Goal: Task Accomplishment & Management: Manage account settings

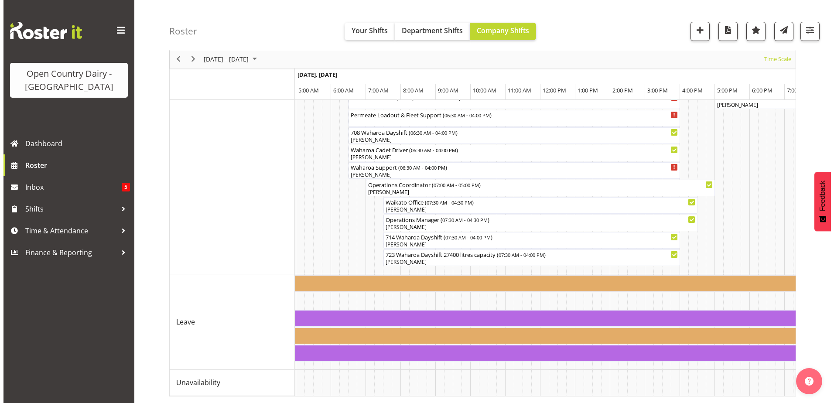
scroll to position [768, 0]
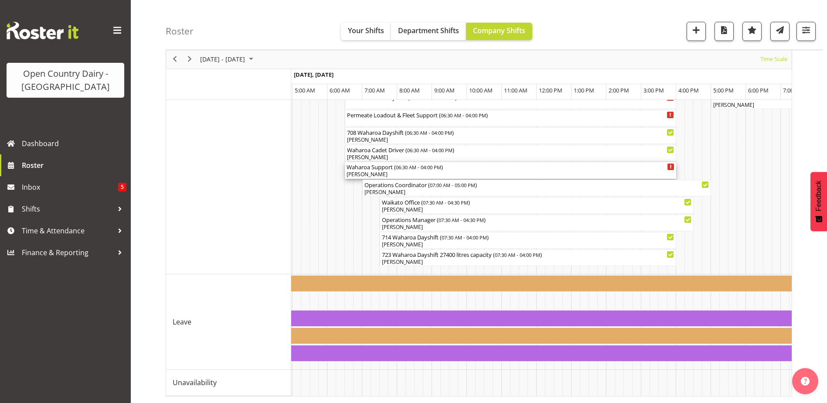
click at [362, 163] on div "Waharoa Support ( 06:30 AM - 04:00 PM )" at bounding box center [511, 166] width 328 height 9
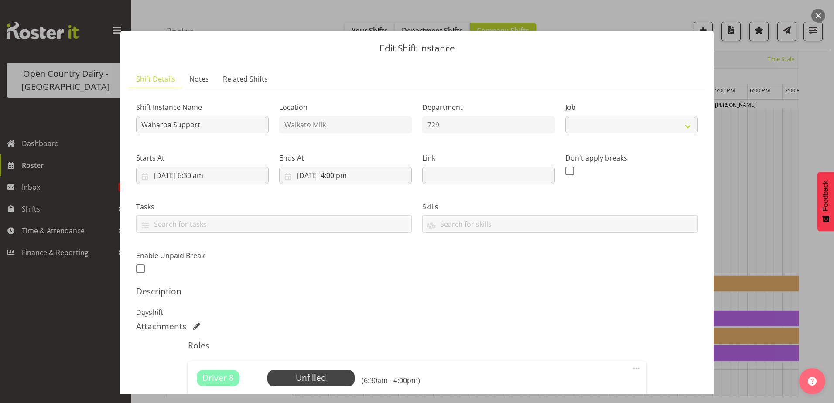
select select "9052"
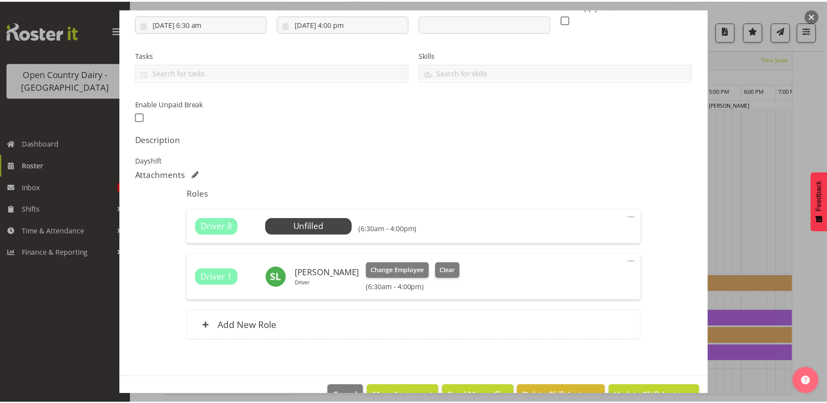
scroll to position [174, 0]
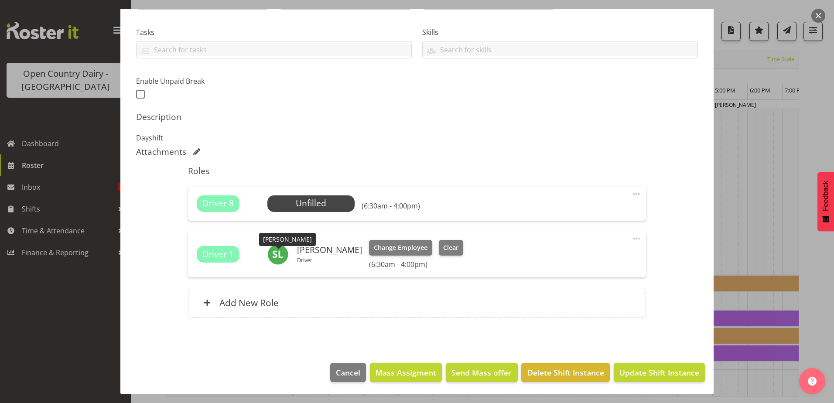
click at [279, 254] on img at bounding box center [277, 254] width 21 height 21
click at [305, 250] on h6 "[PERSON_NAME]" at bounding box center [329, 250] width 65 height 10
click at [99, 135] on div at bounding box center [417, 201] width 834 height 403
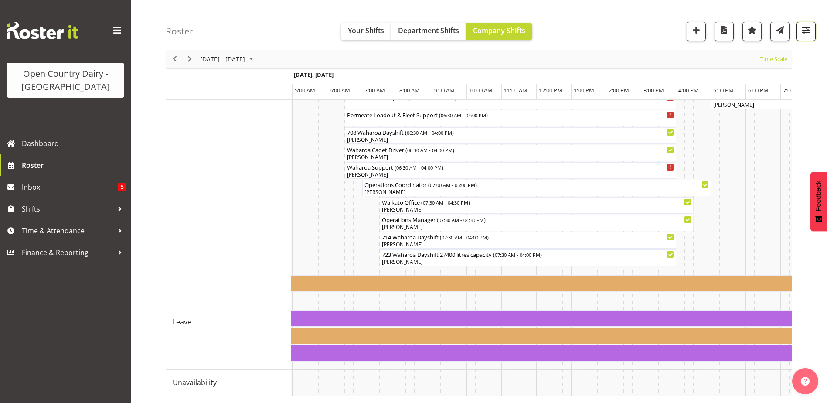
click at [802, 34] on span "button" at bounding box center [806, 29] width 11 height 11
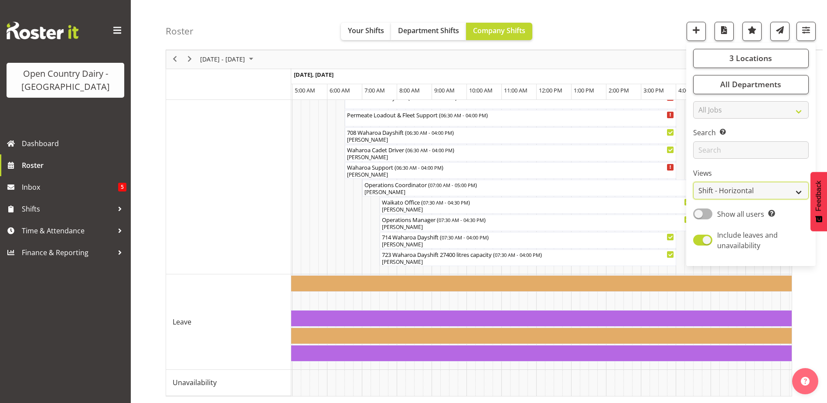
click at [796, 194] on select "Staff Role Shift - Horizontal Shift - Vertical Staff - Location" at bounding box center [751, 190] width 116 height 17
click at [694, 182] on select "Staff Role Shift - Horizontal Shift - Vertical Staff - Location" at bounding box center [751, 190] width 116 height 17
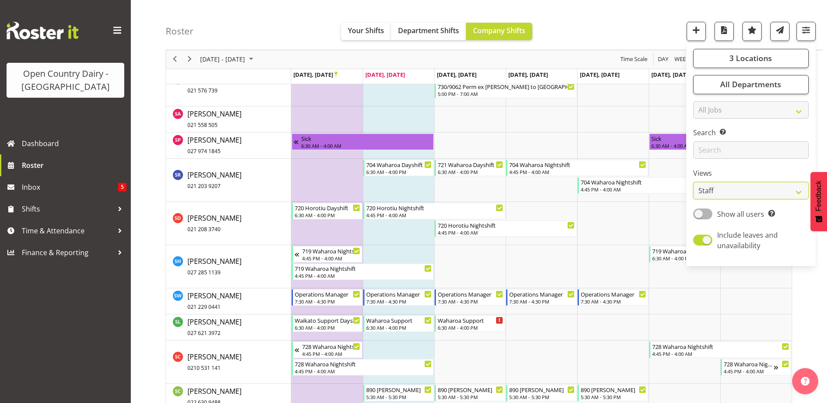
scroll to position [6169, 0]
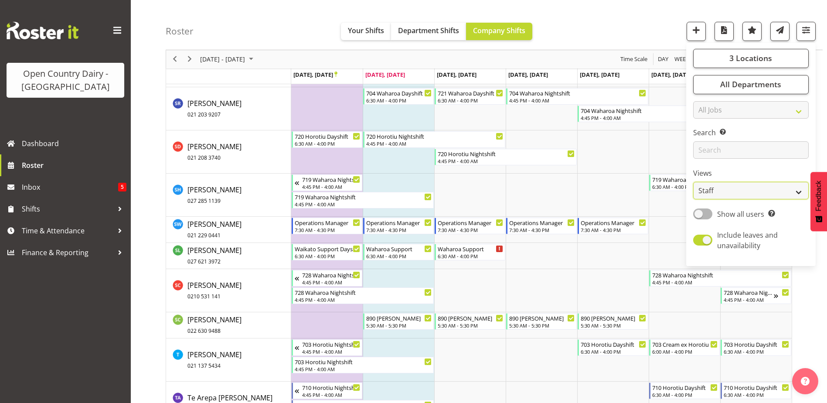
click at [800, 191] on select "Staff Role Shift - Horizontal Shift - Vertical Staff - Location" at bounding box center [751, 190] width 116 height 17
select select "shiftH"
click at [694, 182] on select "Staff Role Shift - Horizontal Shift - Vertical Staff - Location" at bounding box center [751, 190] width 116 height 17
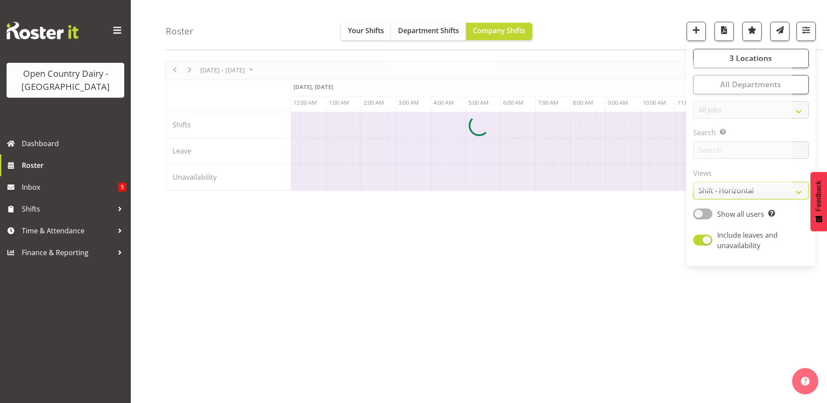
scroll to position [26, 0]
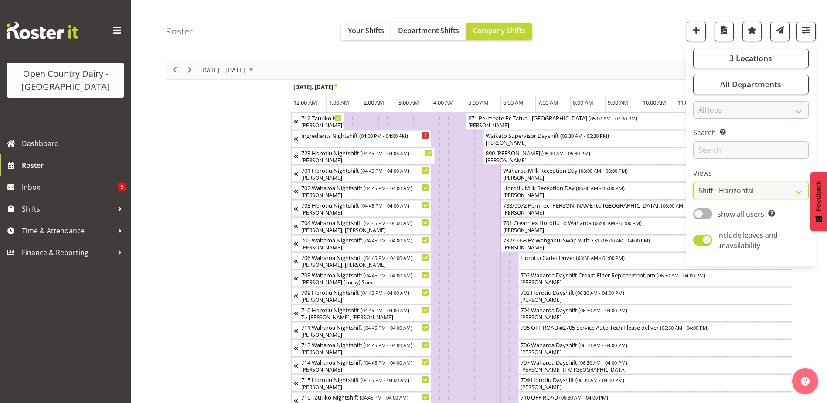
scroll to position [768, 0]
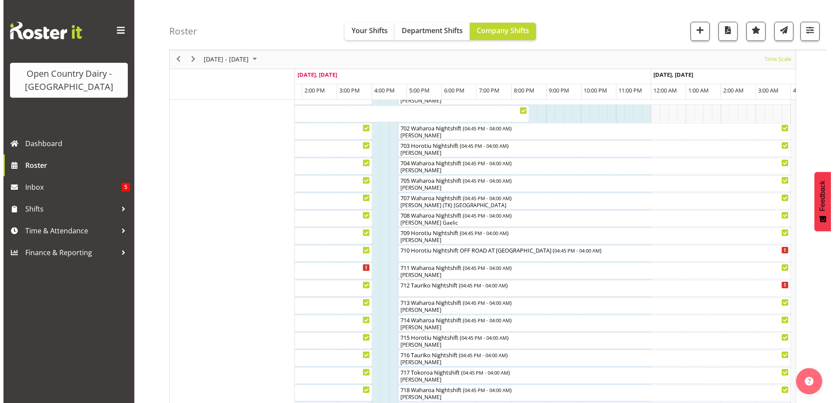
scroll to position [114, 0]
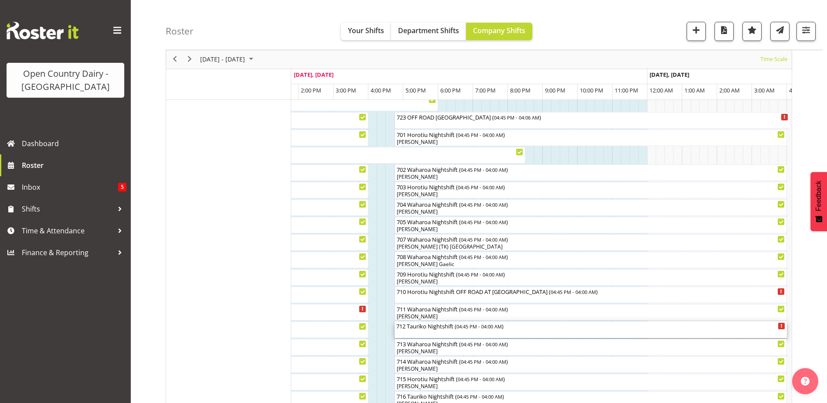
click at [416, 332] on div "712 Tauriko Nightshift ( 04:45 PM - 04:00 AM )" at bounding box center [590, 329] width 389 height 17
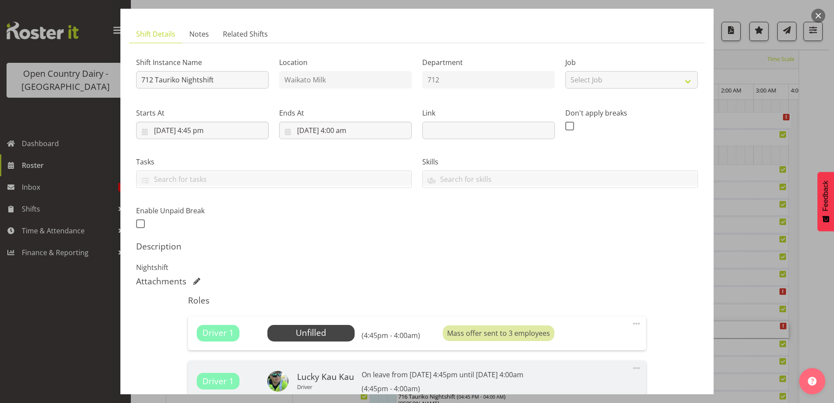
scroll to position [87, 0]
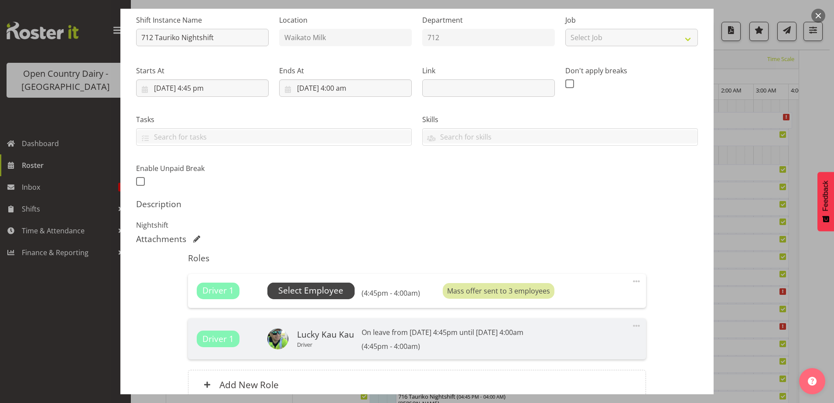
click at [324, 295] on span "Select Employee" at bounding box center [310, 290] width 65 height 13
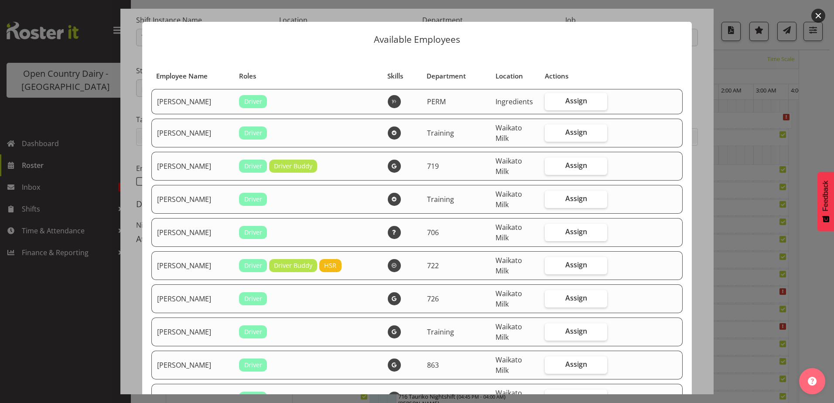
scroll to position [0, 0]
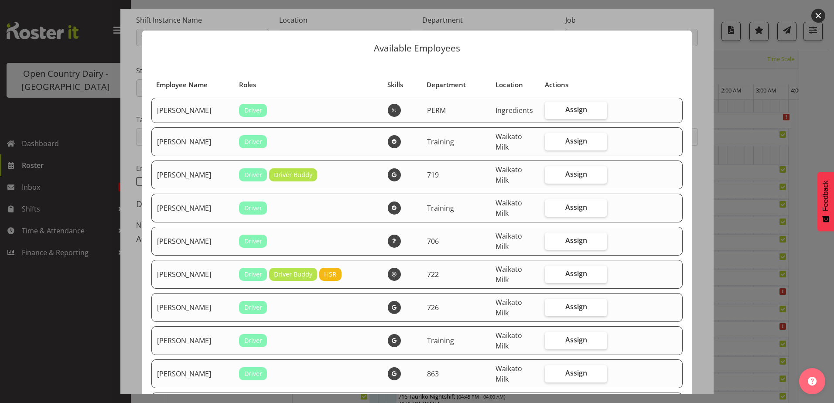
click at [82, 273] on div at bounding box center [417, 201] width 834 height 403
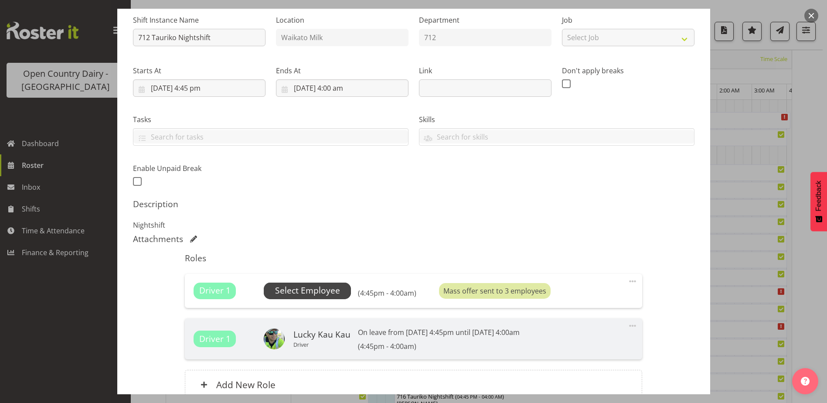
click at [305, 293] on span "Select Employee" at bounding box center [307, 290] width 65 height 13
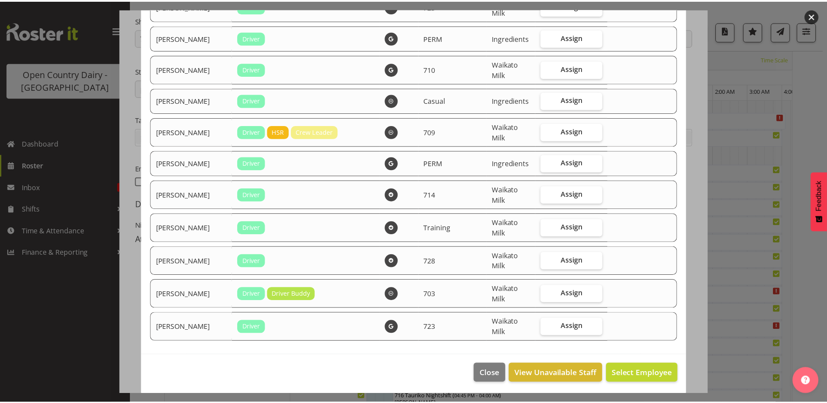
scroll to position [1883, 0]
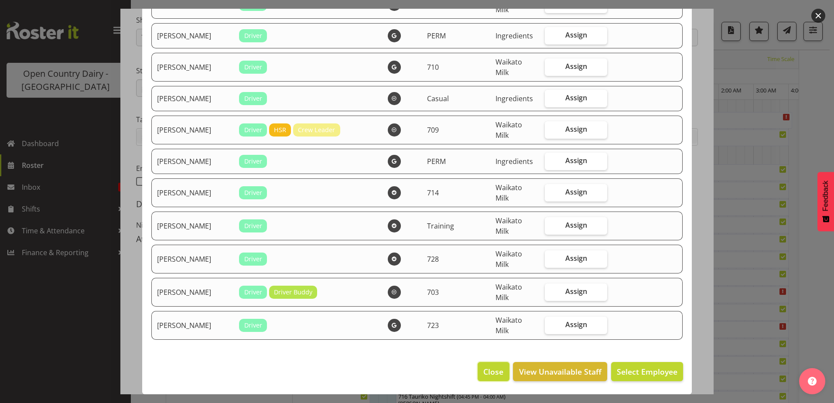
click at [486, 368] on span "Close" at bounding box center [493, 371] width 20 height 11
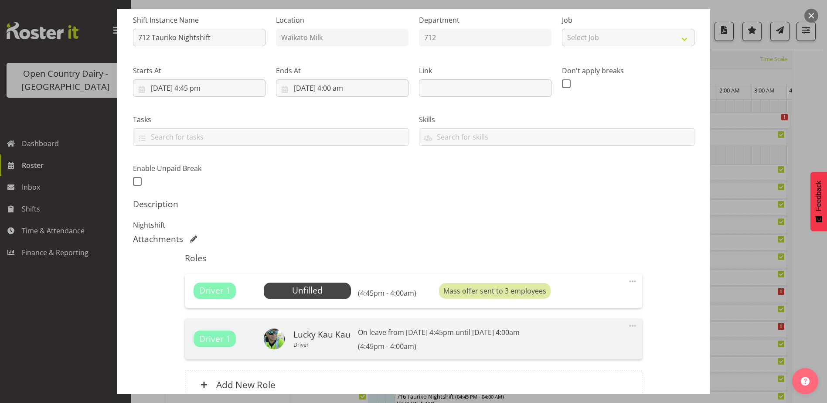
click at [68, 304] on div at bounding box center [413, 201] width 827 height 403
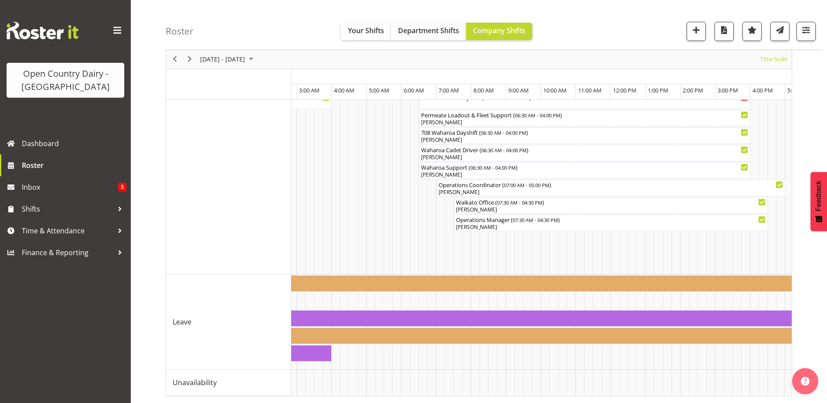
scroll to position [0, 2616]
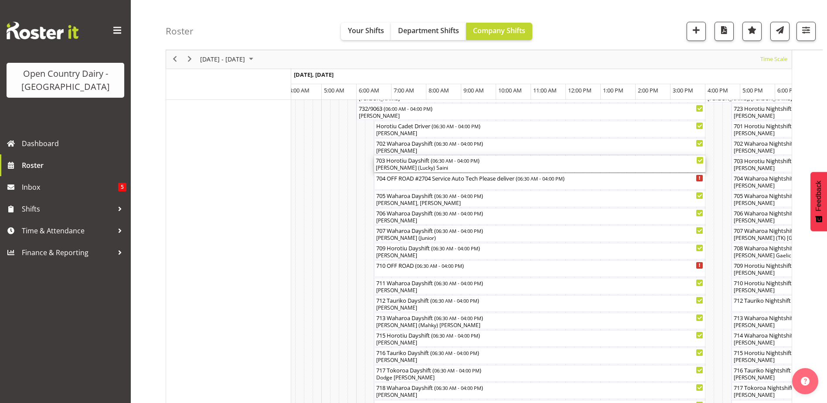
click at [432, 160] on div "703 Horotiu Dayshift ( 06:30 AM - 04:00 PM )" at bounding box center [540, 160] width 328 height 9
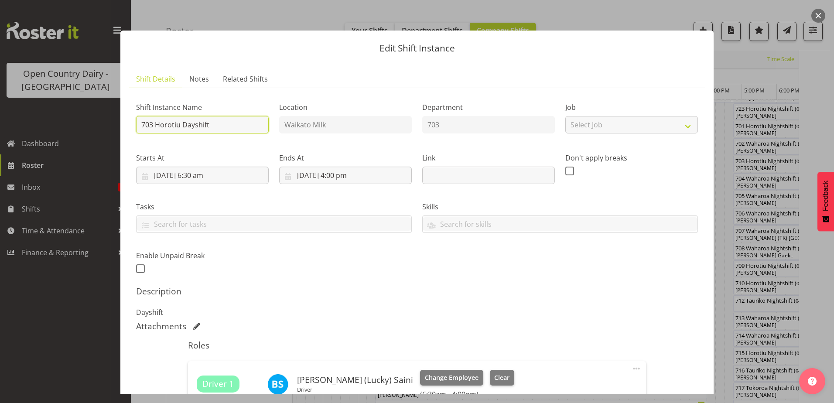
click at [219, 128] on input "703 Horotiu Dayshift" at bounding box center [202, 124] width 133 height 17
type input "703 Horotiu Dayshift Cream Ex Horotiu to Waharoa"
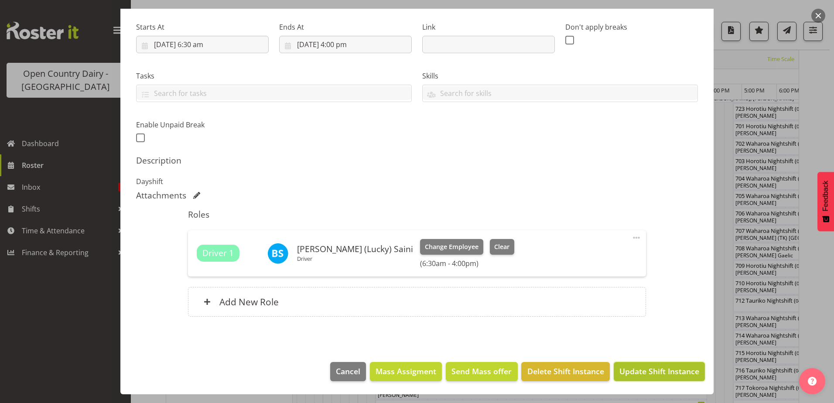
click at [648, 375] on span "Update Shift Instance" at bounding box center [659, 370] width 80 height 11
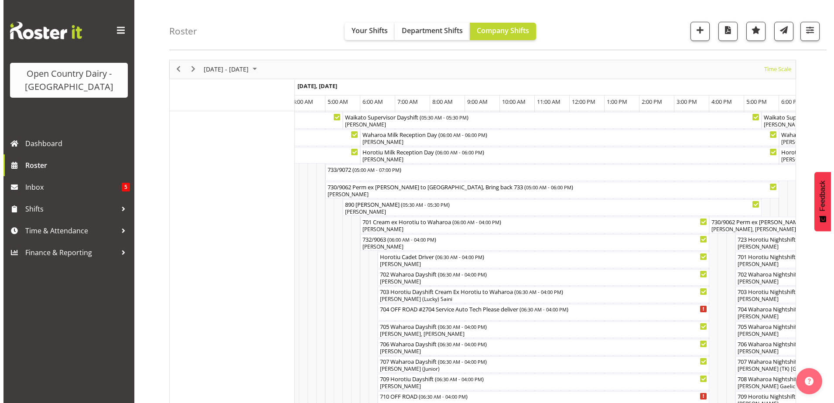
scroll to position [0, 0]
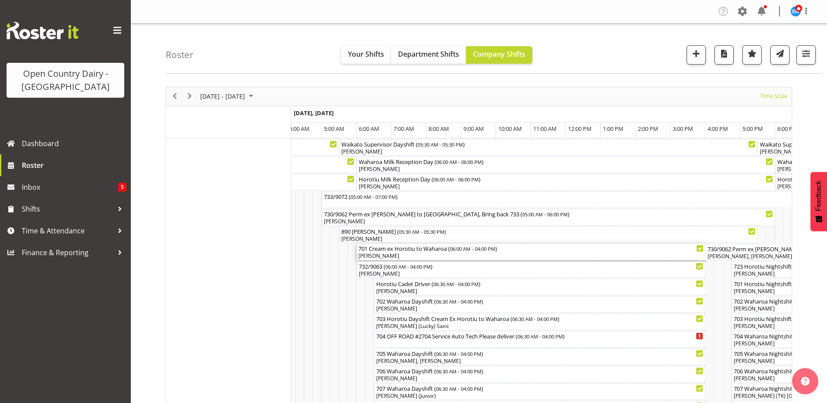
click at [393, 253] on div "[PERSON_NAME]" at bounding box center [530, 256] width 345 height 8
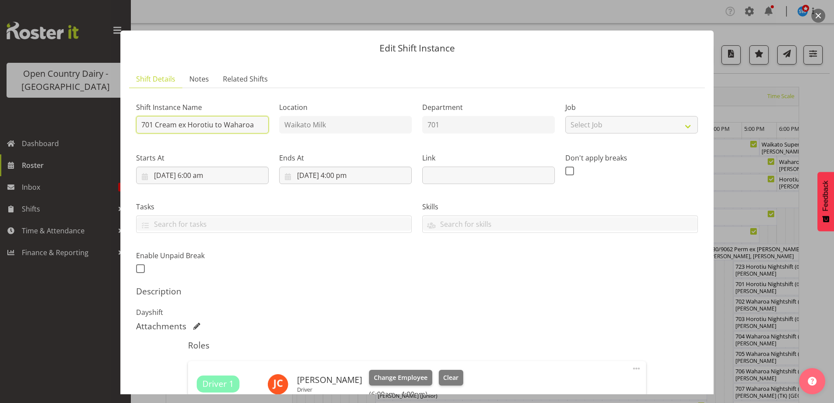
drag, startPoint x: 256, startPoint y: 123, endPoint x: 156, endPoint y: 126, distance: 99.9
click at [156, 126] on input "701 Cream ex Horotiu to Waharoa" at bounding box center [202, 124] width 133 height 17
type input "701 Horotiu Dayshift"
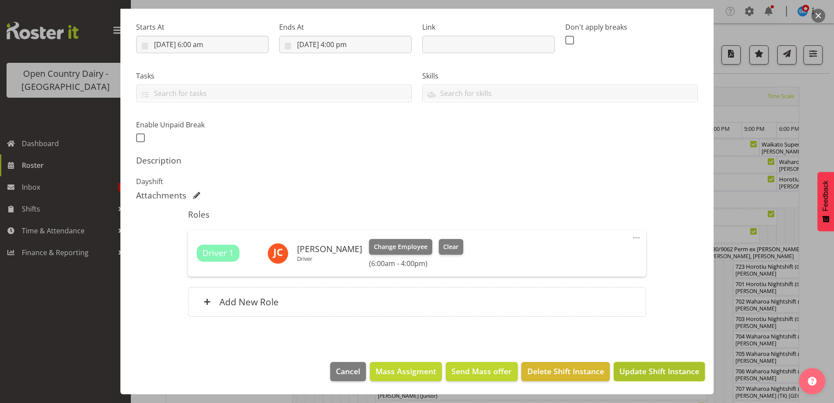
click at [669, 366] on span "Update Shift Instance" at bounding box center [659, 370] width 80 height 11
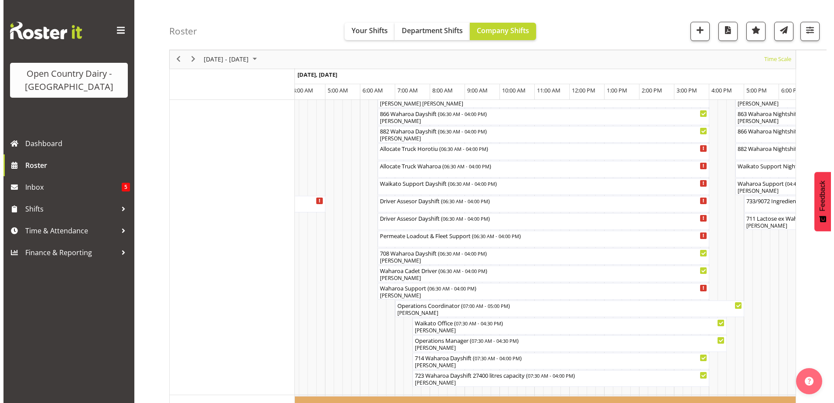
scroll to position [654, 0]
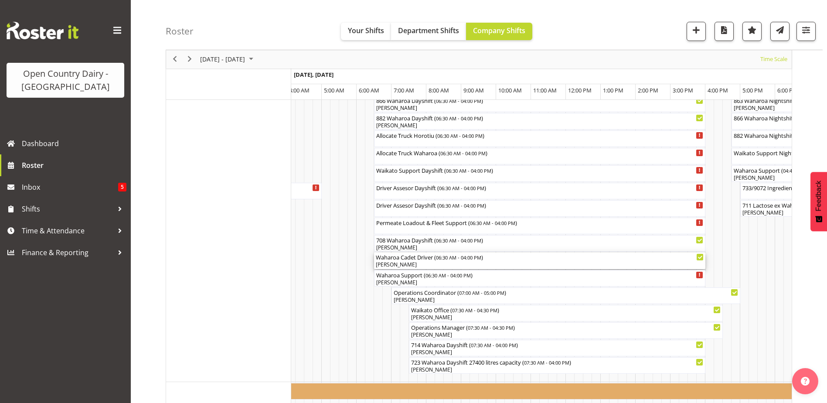
click at [409, 266] on div "[PERSON_NAME]" at bounding box center [540, 265] width 328 height 8
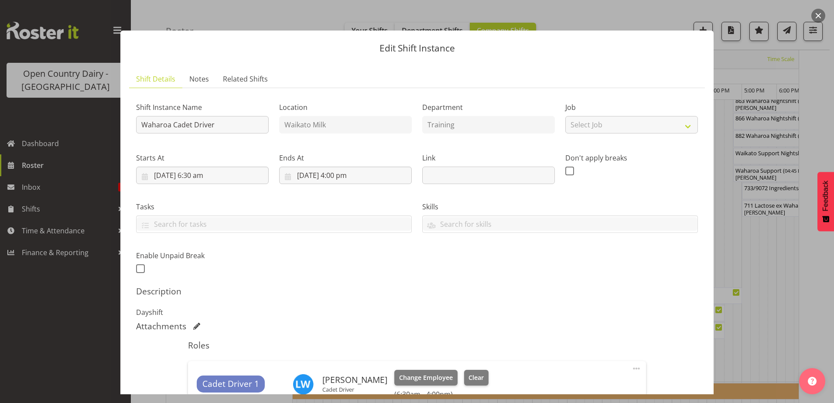
click at [655, 329] on div "Attachments" at bounding box center [417, 326] width 562 height 10
click at [406, 318] on div "Shift Instance Name Waharoa Cadet Driver Location [GEOGRAPHIC_DATA] Milk Depart…" at bounding box center [417, 276] width 562 height 363
click at [220, 126] on input "Waharoa Cadet Driver" at bounding box center [202, 124] width 133 height 17
click at [542, 274] on div "Shift Instance Name Waharoa Cadet Driver Location [GEOGRAPHIC_DATA] Milk Depart…" at bounding box center [417, 185] width 572 height 191
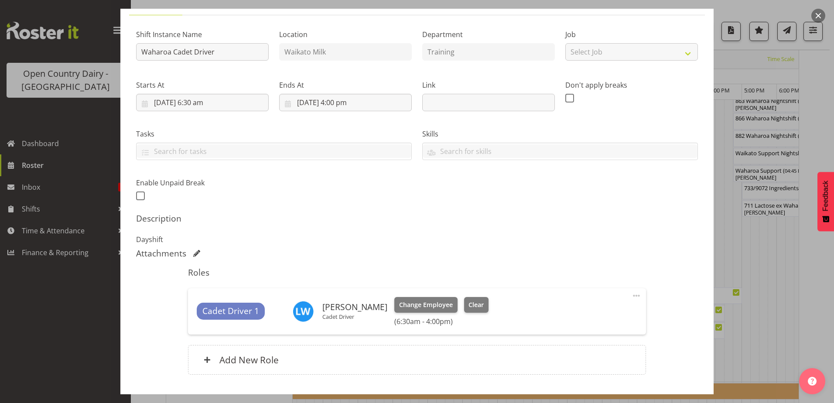
scroll to position [131, 0]
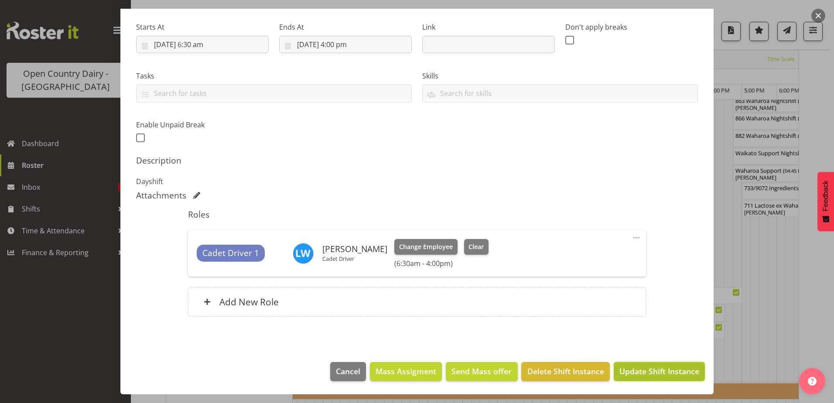
click at [652, 368] on span "Update Shift Instance" at bounding box center [659, 370] width 80 height 11
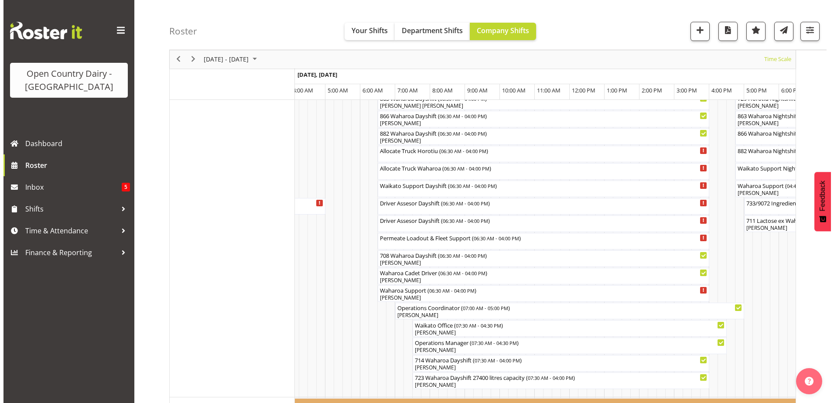
scroll to position [654, 0]
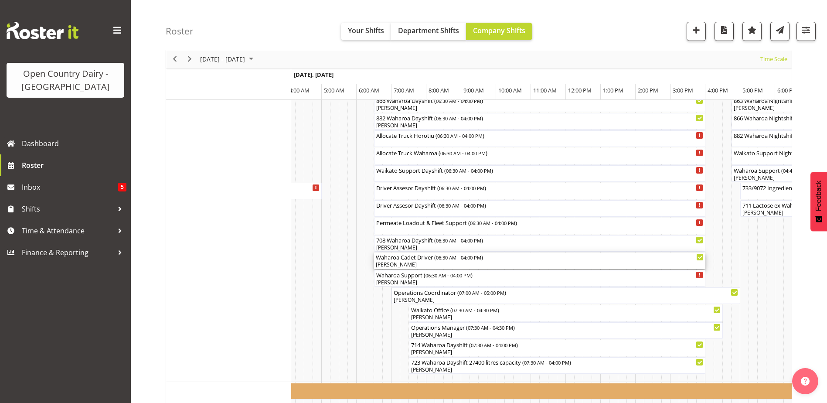
click at [397, 263] on div "[PERSON_NAME]" at bounding box center [540, 265] width 328 height 8
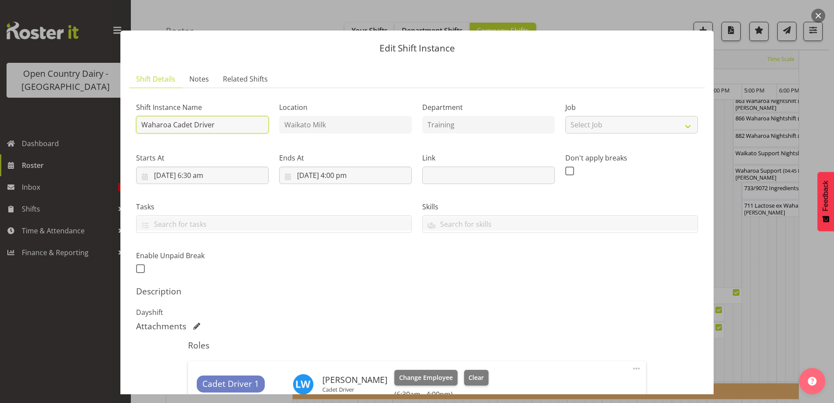
click at [220, 126] on input "Waharoa Cadet Driver" at bounding box center [202, 124] width 133 height 17
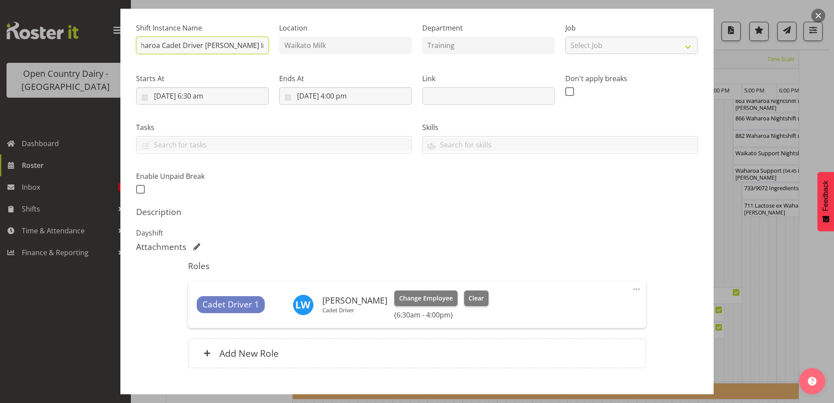
scroll to position [131, 0]
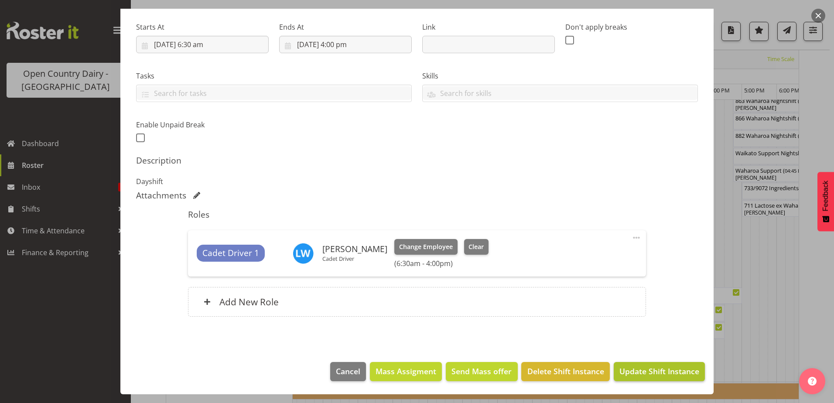
type input "Waharoa Cadet Driver [PERSON_NAME] In [GEOGRAPHIC_DATA]"
click at [655, 375] on span "Update Shift Instance" at bounding box center [659, 370] width 80 height 11
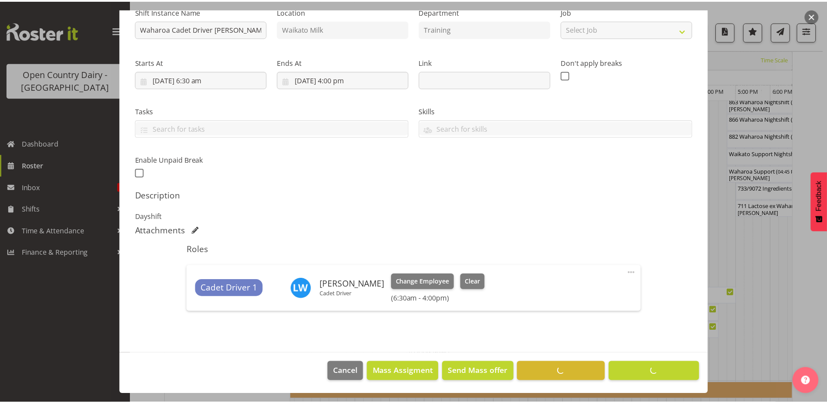
scroll to position [26, 0]
